Goal: Navigation & Orientation: Find specific page/section

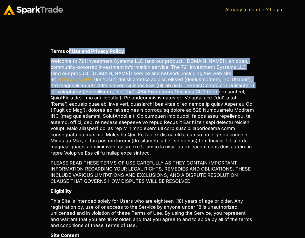
drag, startPoint x: 143, startPoint y: 52, endPoint x: 206, endPoint y: 95, distance: 76.3
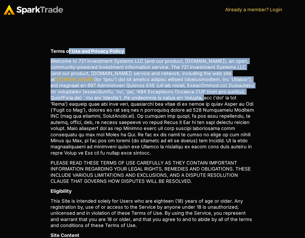
click at [206, 95] on p "Welcome to 721 Investment Systems LLC (and our product, SparkTrade.io), an open…" at bounding box center [152, 107] width 204 height 98
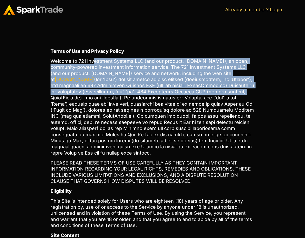
drag, startPoint x: 94, startPoint y: 62, endPoint x: 240, endPoint y: 95, distance: 150.2
click at [240, 95] on p "Welcome to 721 Investment Systems LLC (and our product, SparkTrade.io), an open…" at bounding box center [152, 107] width 204 height 98
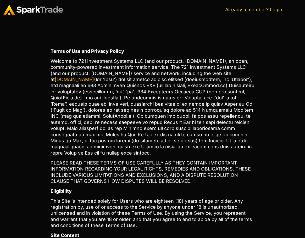
click at [51, 7] on img at bounding box center [33, 10] width 60 height 10
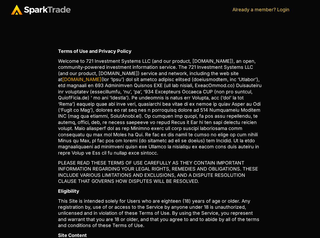
drag, startPoint x: 166, startPoint y: 61, endPoint x: 299, endPoint y: 150, distance: 160.7
